Goal: Transaction & Acquisition: Purchase product/service

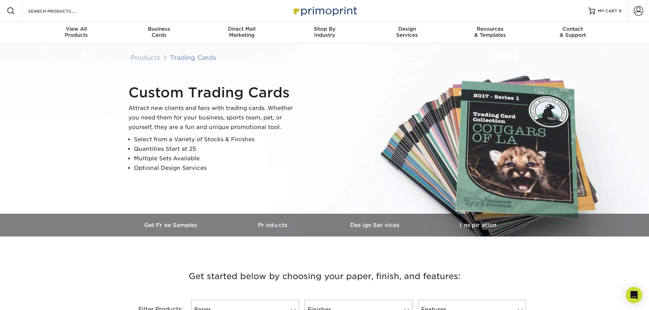
click at [194, 59] on link "Trading Cards" at bounding box center [193, 57] width 46 height 7
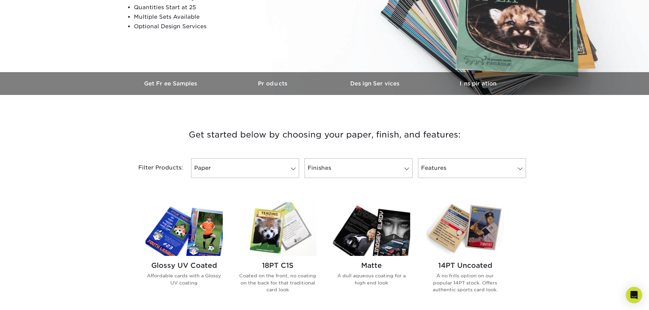
scroll to position [238, 0]
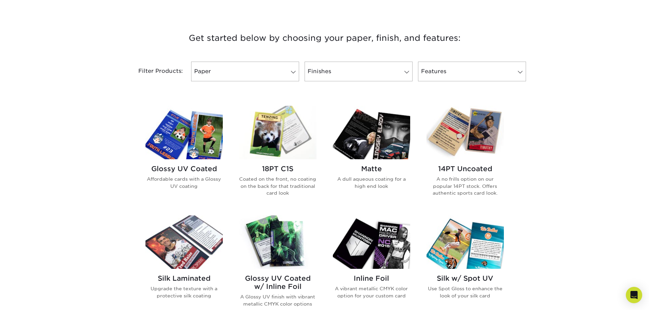
click at [474, 169] on h2 "14PT Uncoated" at bounding box center [464, 169] width 77 height 8
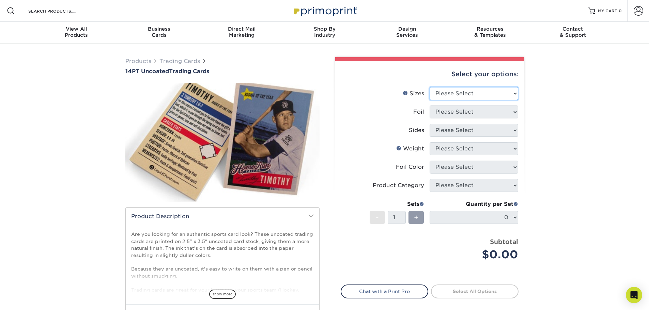
click at [481, 88] on select "Please Select 2.5" x 3.5"" at bounding box center [473, 93] width 89 height 13
click at [464, 119] on li "Foil Please Select" at bounding box center [429, 115] width 177 height 18
click at [501, 91] on select "Please Select 2.5" x 3.5"" at bounding box center [473, 93] width 89 height 13
select select "2.50x3.50"
click at [429, 87] on select "Please Select 2.5" x 3.5"" at bounding box center [473, 93] width 89 height 13
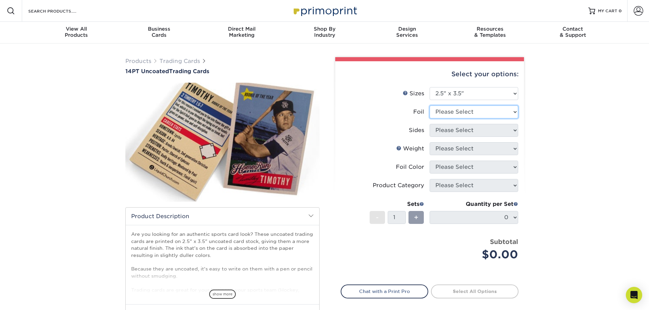
click at [477, 110] on select "Please Select Yes No" at bounding box center [473, 112] width 89 height 13
select select "0"
click at [429, 106] on select "Please Select Yes No" at bounding box center [473, 112] width 89 height 13
click at [459, 132] on select "Please Select Print Both Sides Print Front Only" at bounding box center [473, 130] width 89 height 13
select select "13abbda7-1d64-4f25-8bb2-c179b224825d"
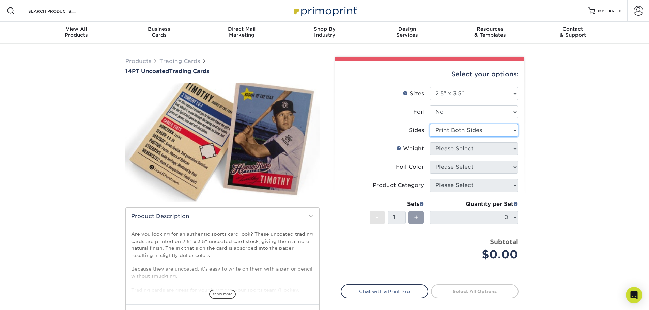
click at [429, 124] on select "Please Select Print Both Sides Print Front Only" at bounding box center [473, 130] width 89 height 13
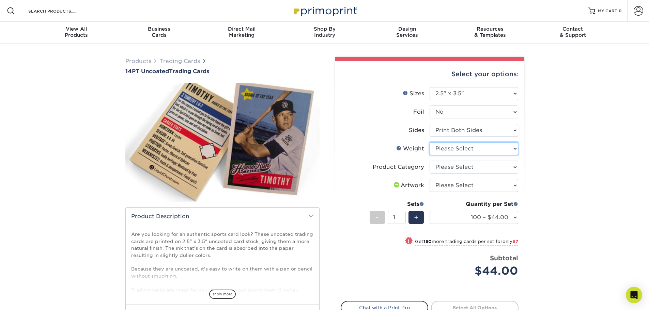
click at [456, 151] on select "Please Select 14PT Uncoated" at bounding box center [473, 148] width 89 height 13
select select "14PT Uncoated"
click at [429, 142] on select "Please Select 14PT Uncoated" at bounding box center [473, 148] width 89 height 13
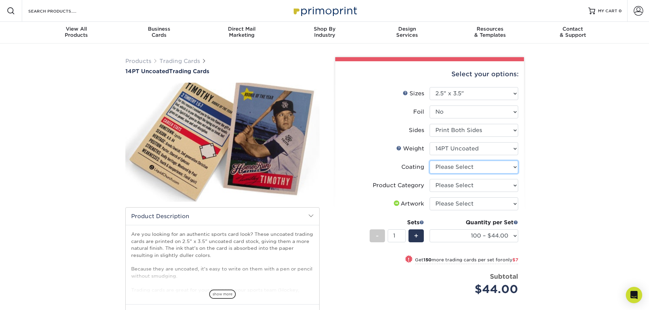
click at [455, 165] on select at bounding box center [473, 167] width 89 height 13
select select "3e7618de-abca-4bda-9f97-8b9129e913d8"
click at [429, 161] on select at bounding box center [473, 167] width 89 height 13
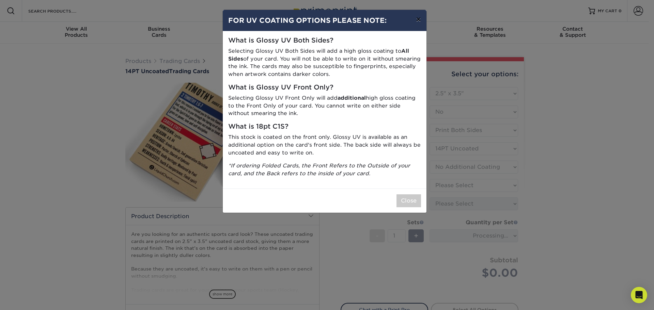
click at [425, 22] on button "×" at bounding box center [418, 19] width 16 height 19
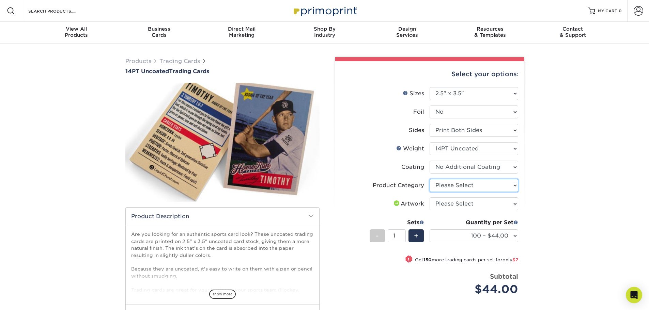
click at [458, 183] on select "Please Select Trading Cards" at bounding box center [473, 185] width 89 height 13
select select "c2f9bce9-36c2-409d-b101-c29d9d031e18"
click at [429, 179] on select "Please Select Trading Cards" at bounding box center [473, 185] width 89 height 13
click at [454, 203] on select "Please Select I will upload files I need a design - $100" at bounding box center [473, 204] width 89 height 13
select select "upload"
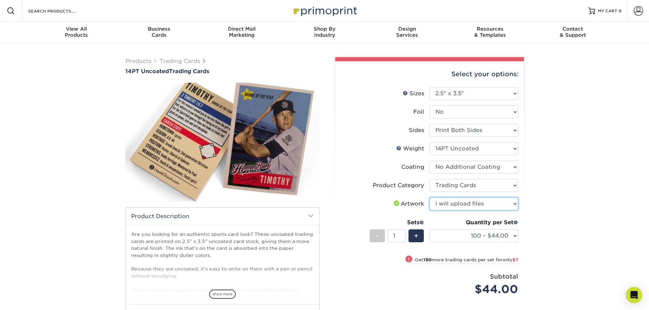
click at [429, 198] on select "Please Select I will upload files I need a design - $100" at bounding box center [473, 204] width 89 height 13
click at [451, 233] on select "100 – $44.00 250 – $51.00 500 – $54.00 1000 – $78.00 2500 – $148.00 5000 – $198…" at bounding box center [473, 236] width 89 height 13
